Goal: Task Accomplishment & Management: Manage account settings

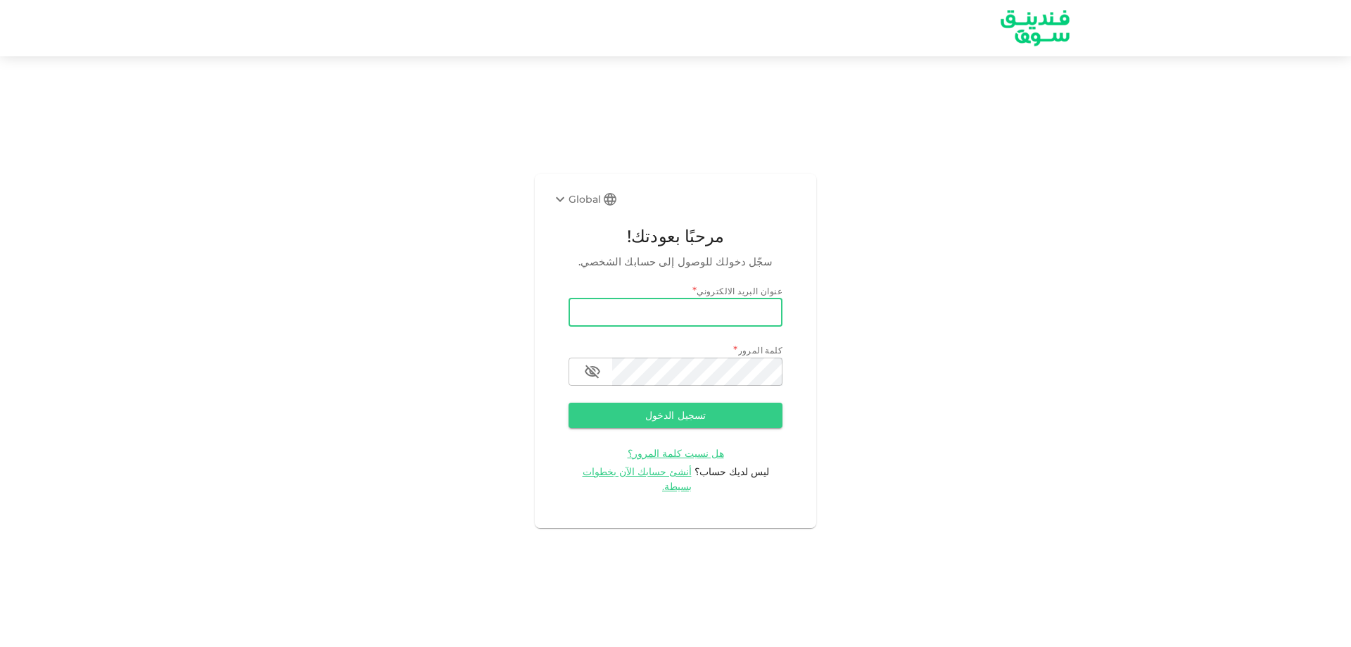
click at [681, 322] on input "email" at bounding box center [676, 312] width 214 height 28
type input "[EMAIL_ADDRESS][DOMAIN_NAME]"
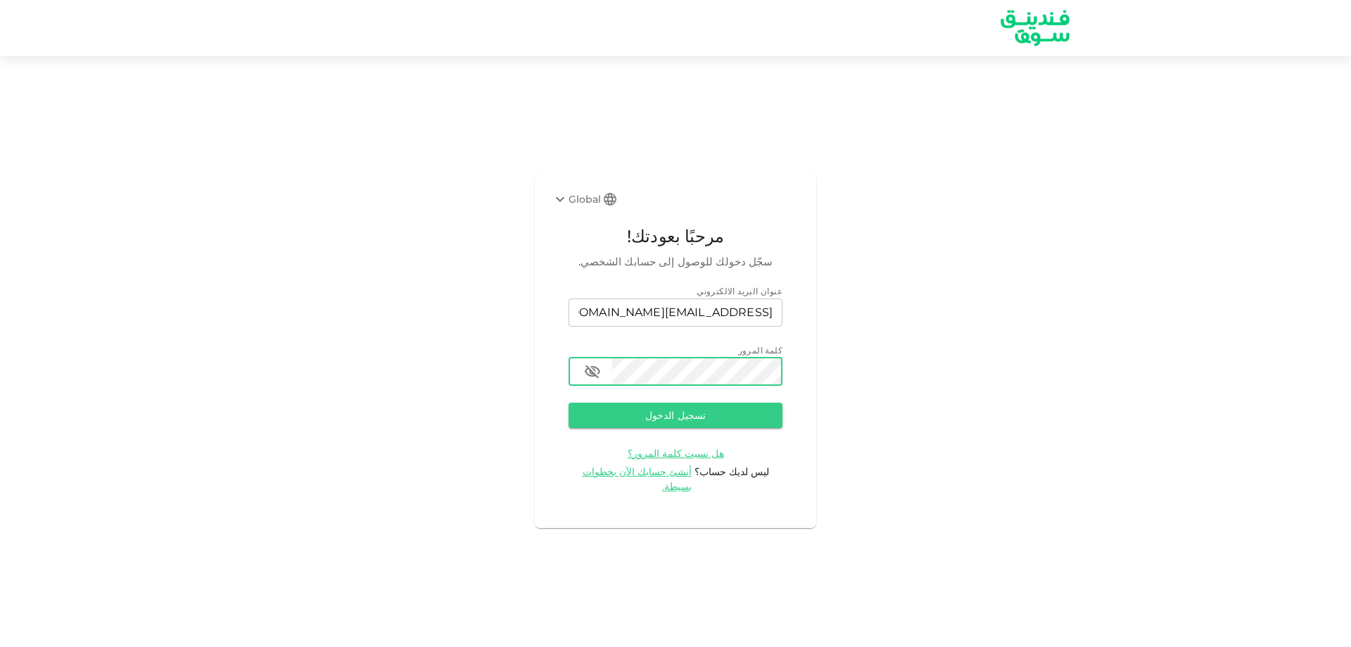
click at [569, 403] on button "تسجيل الدخول" at bounding box center [676, 415] width 214 height 25
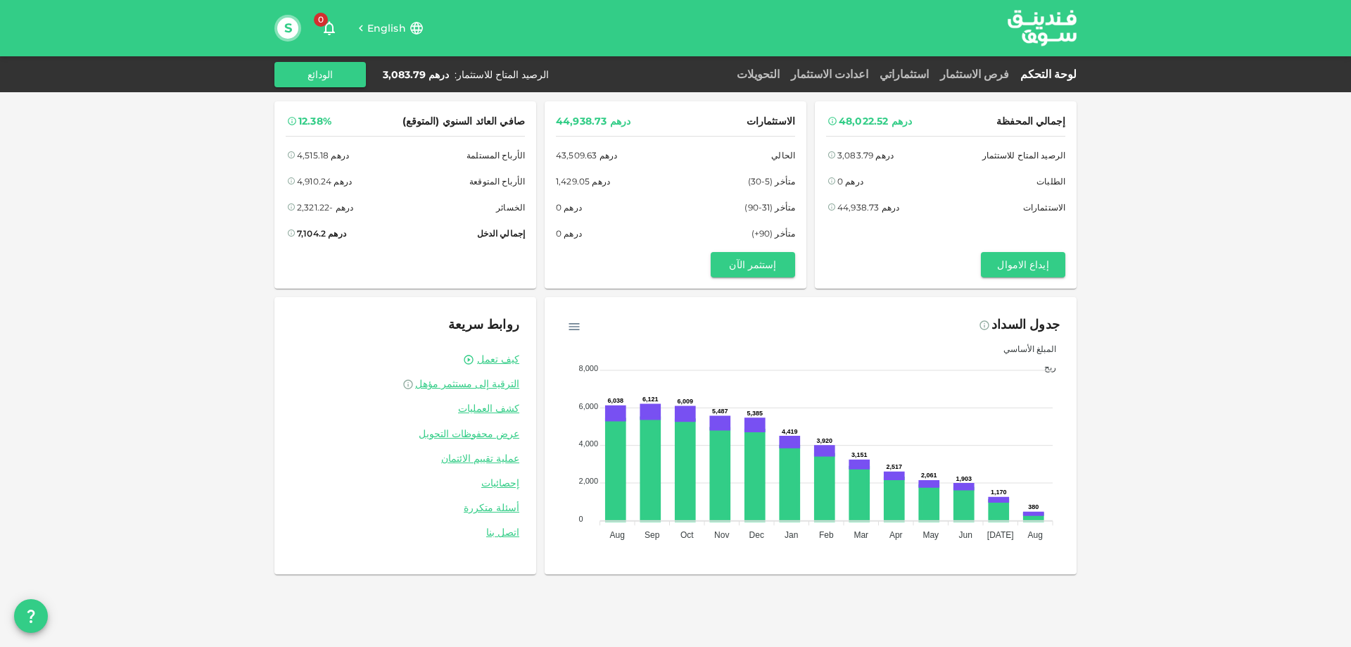
drag, startPoint x: 1008, startPoint y: 71, endPoint x: 1006, endPoint y: 86, distance: 14.9
click at [1007, 71] on link "فرص الاستثمار" at bounding box center [975, 74] width 80 height 13
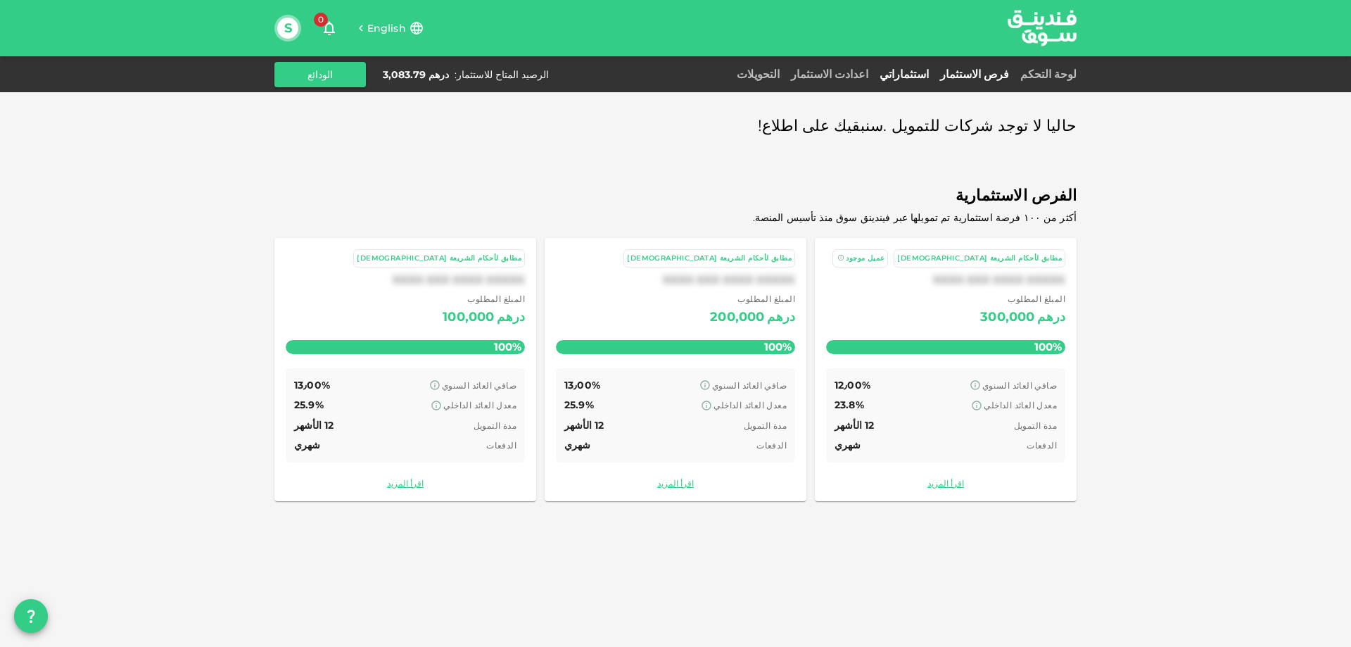
click at [935, 74] on link "استثماراتي" at bounding box center [904, 74] width 61 height 13
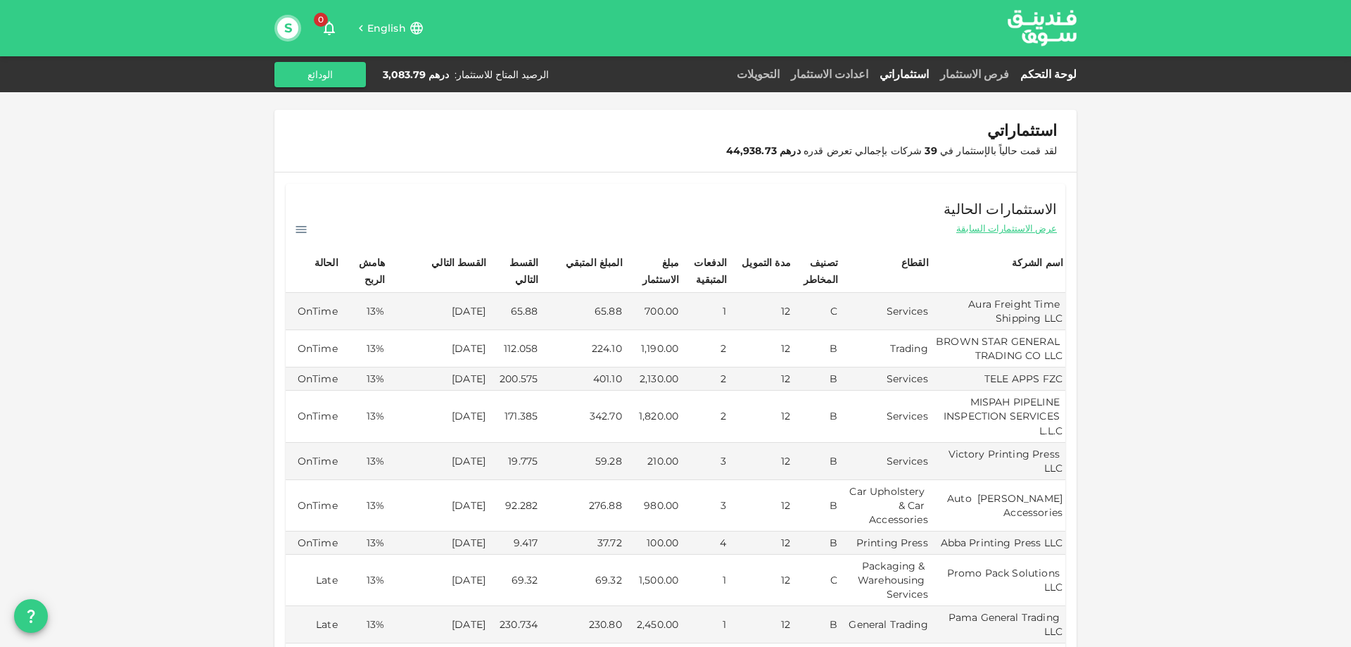
click at [1049, 72] on link "لوحة التحكم" at bounding box center [1046, 74] width 62 height 13
